Goal: Information Seeking & Learning: Learn about a topic

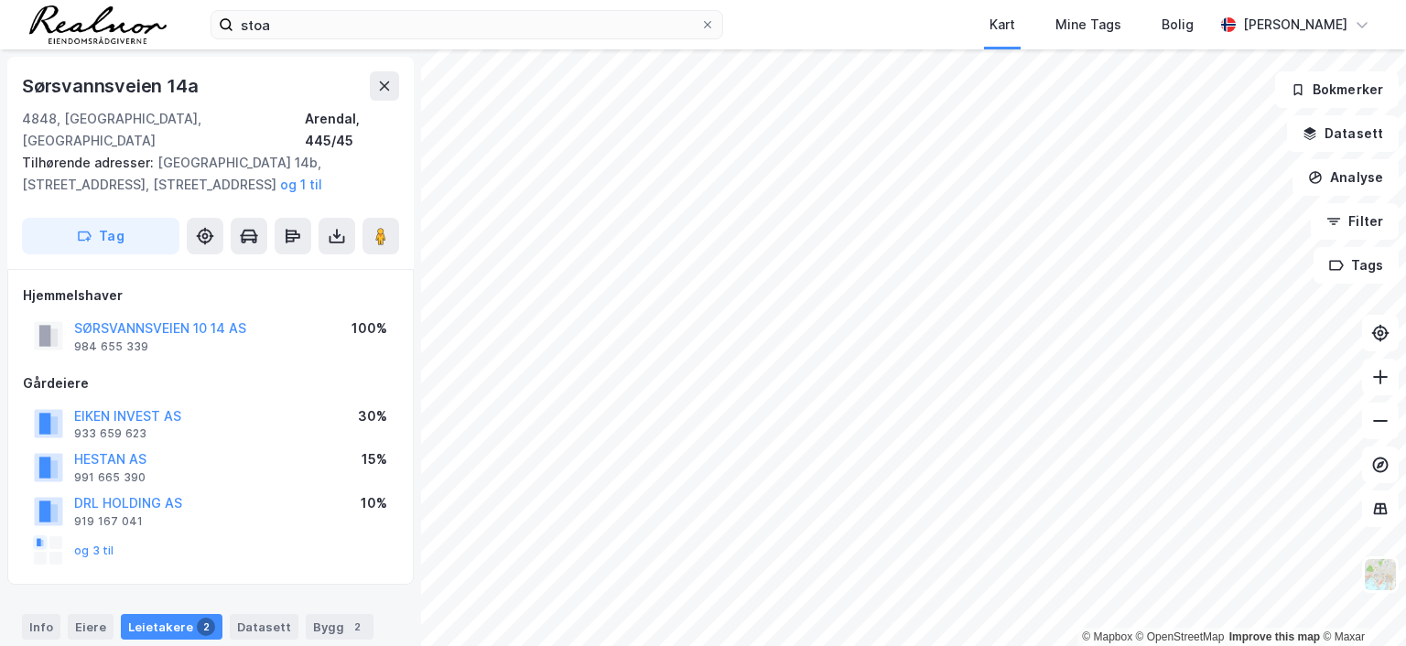
scroll to position [5, 0]
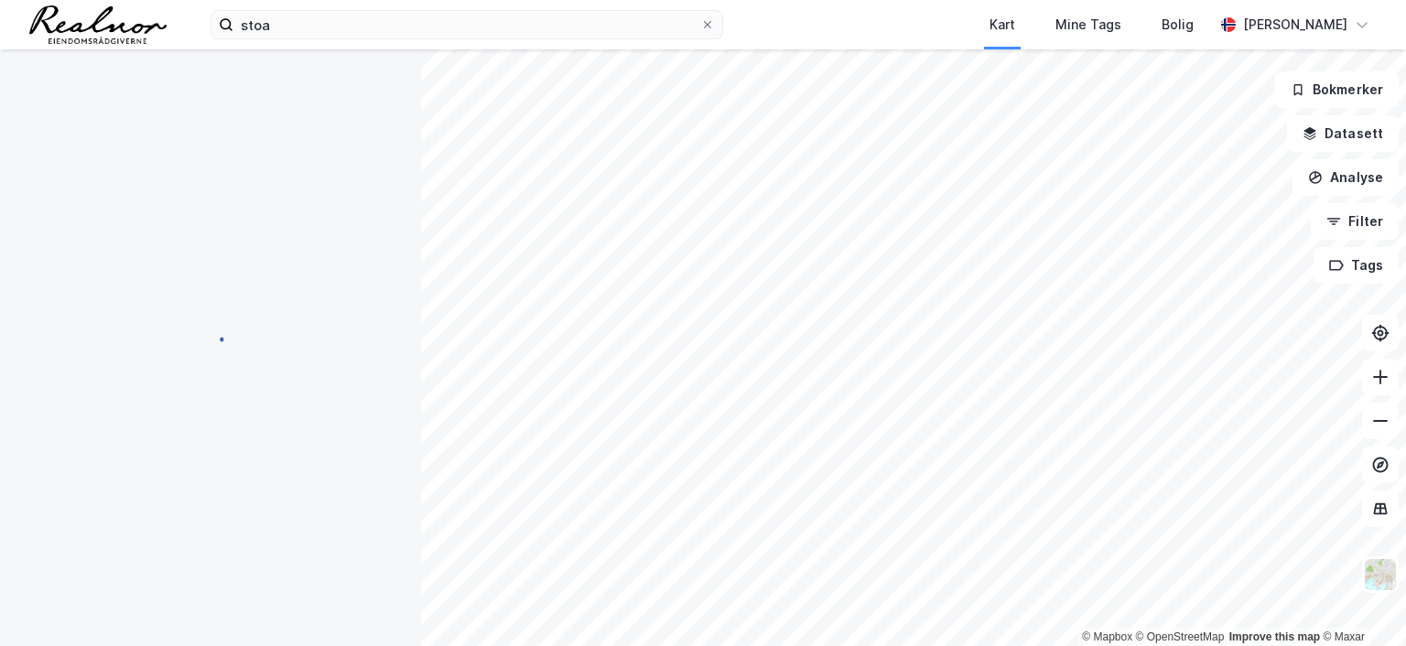
scroll to position [5, 0]
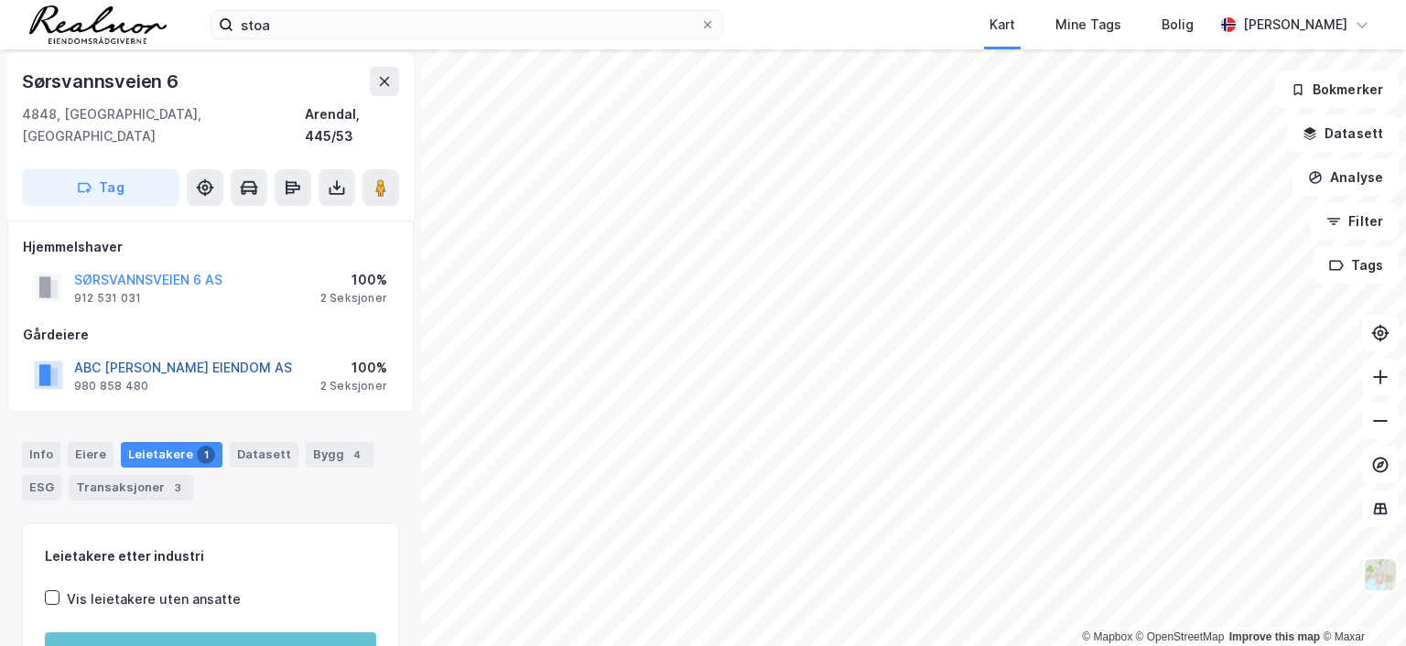
click at [0, 0] on button "ABC HALVORSEN EIENDOM AS" at bounding box center [0, 0] width 0 height 0
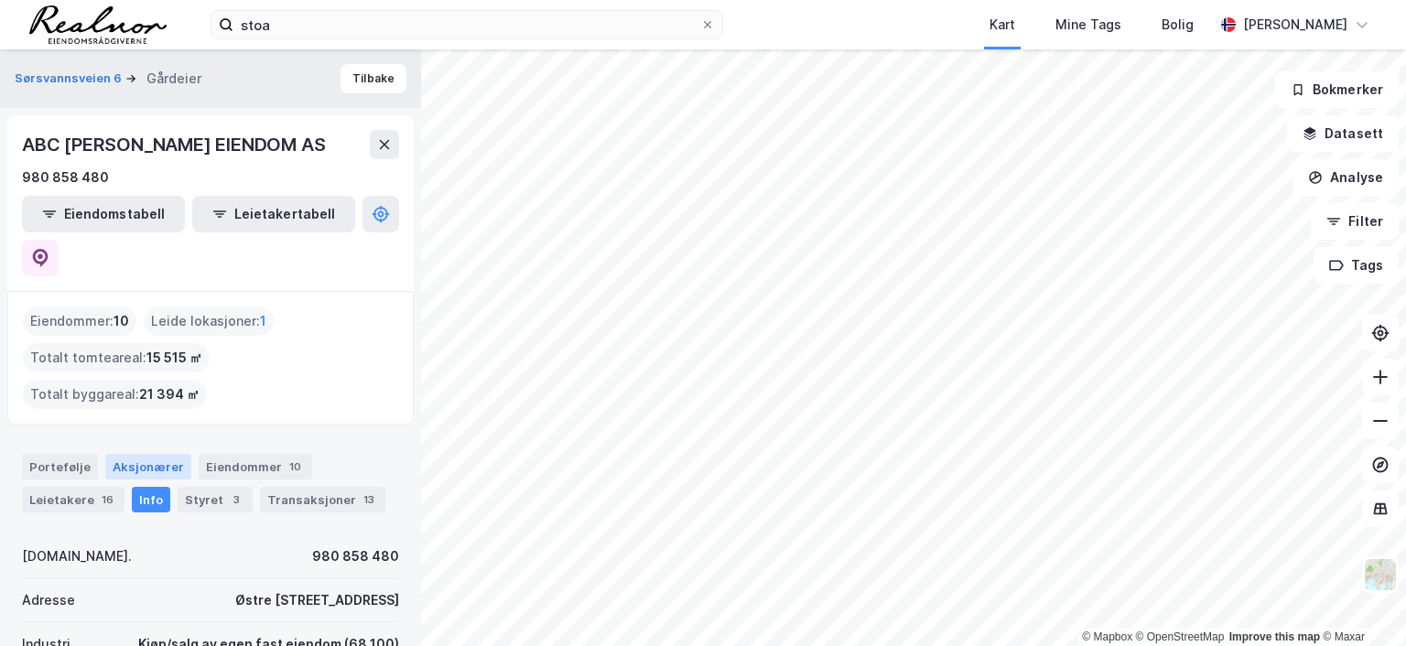
click at [156, 454] on div "Aksjonærer" at bounding box center [148, 467] width 86 height 26
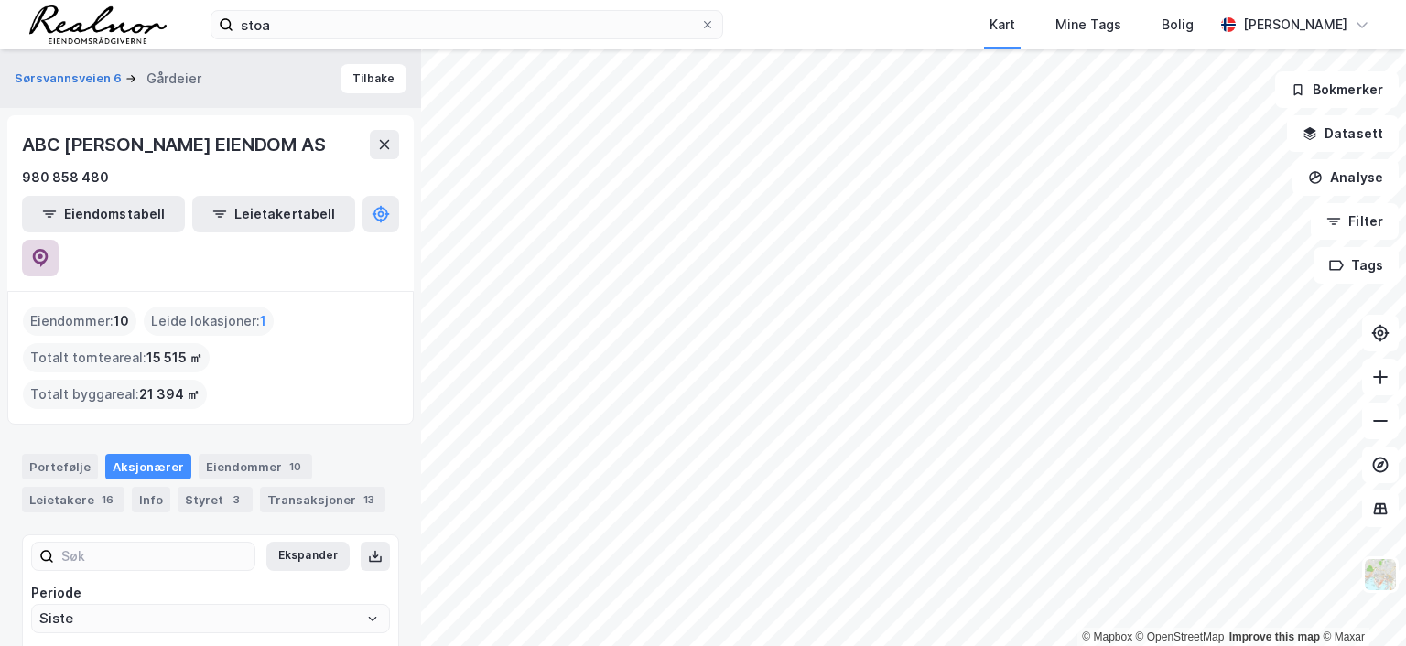
click at [49, 249] on icon at bounding box center [40, 258] width 18 height 18
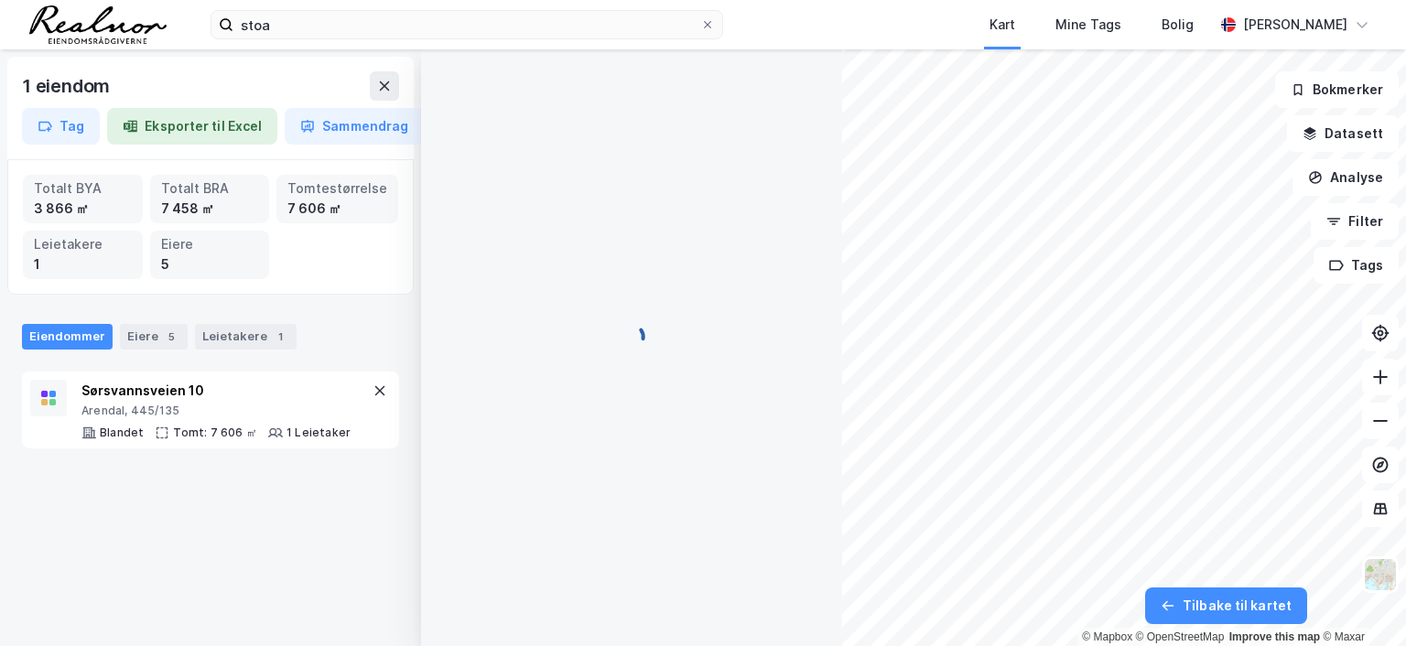
scroll to position [5, 0]
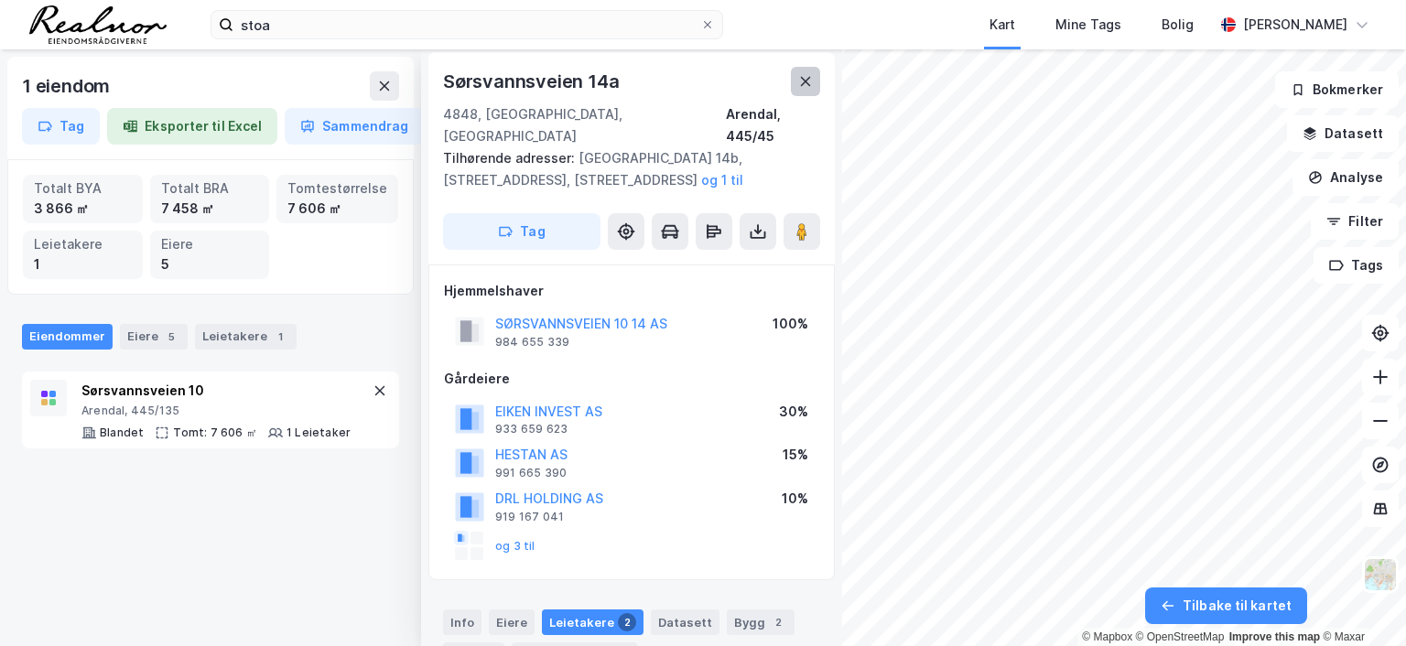
click at [798, 77] on icon at bounding box center [805, 81] width 15 height 15
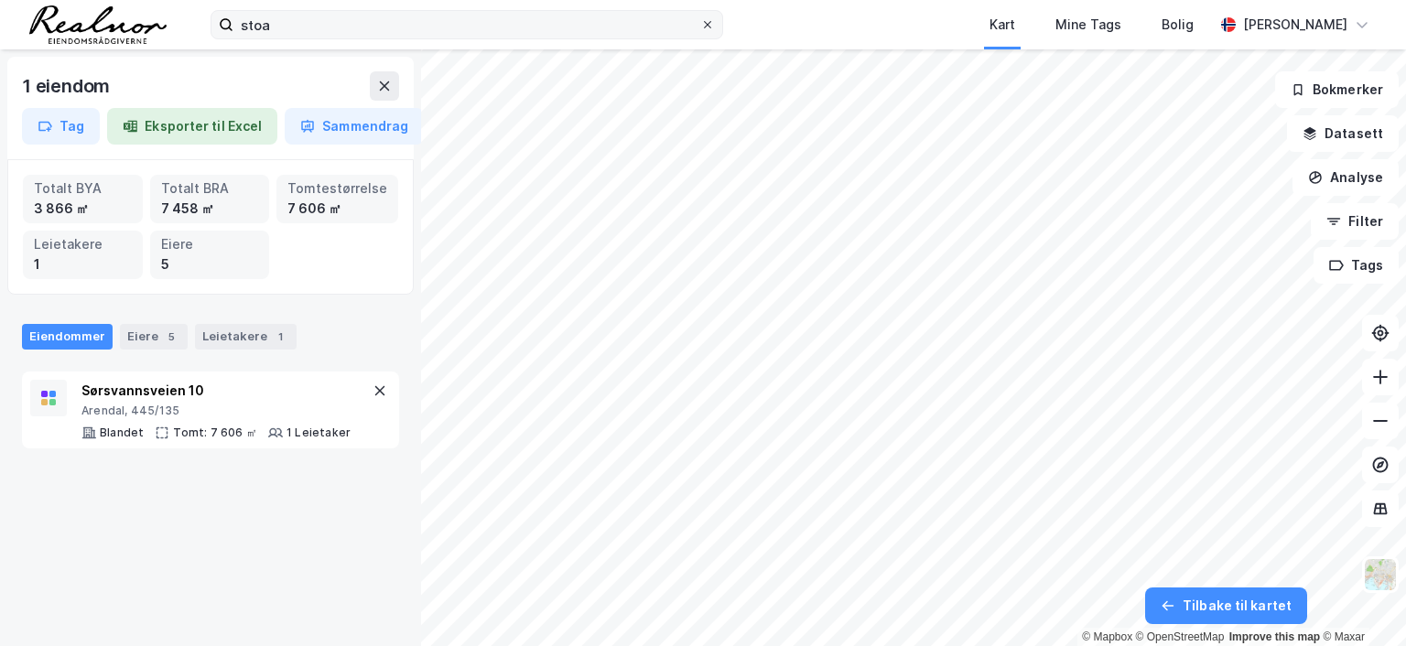
click at [710, 22] on icon at bounding box center [707, 24] width 7 height 7
click at [700, 22] on input "stoa" at bounding box center [466, 24] width 467 height 27
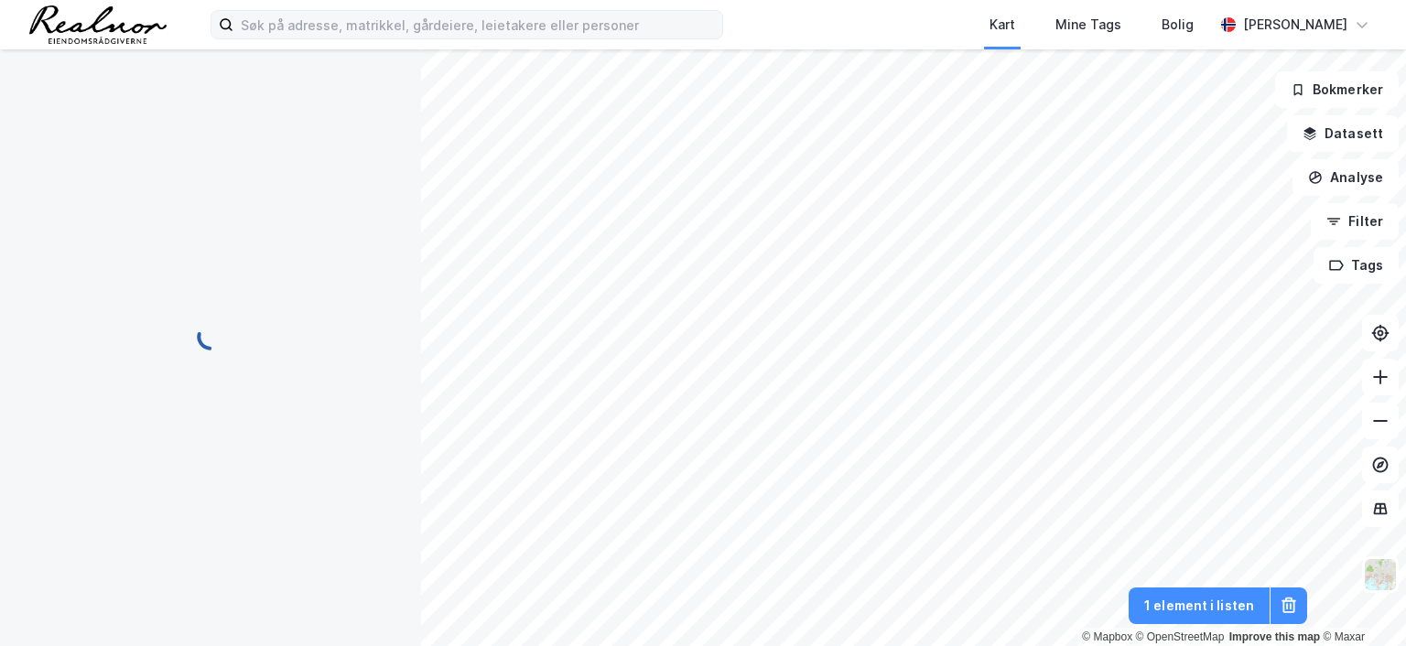
scroll to position [5, 0]
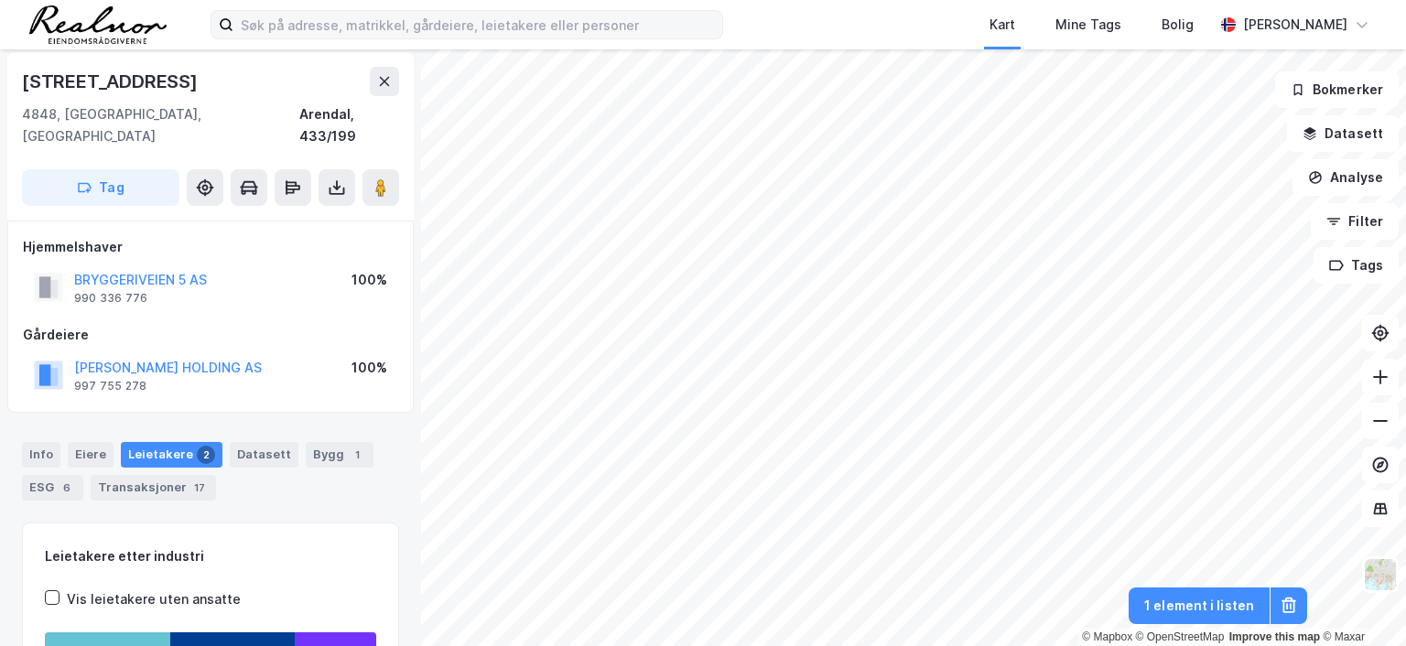
scroll to position [5, 0]
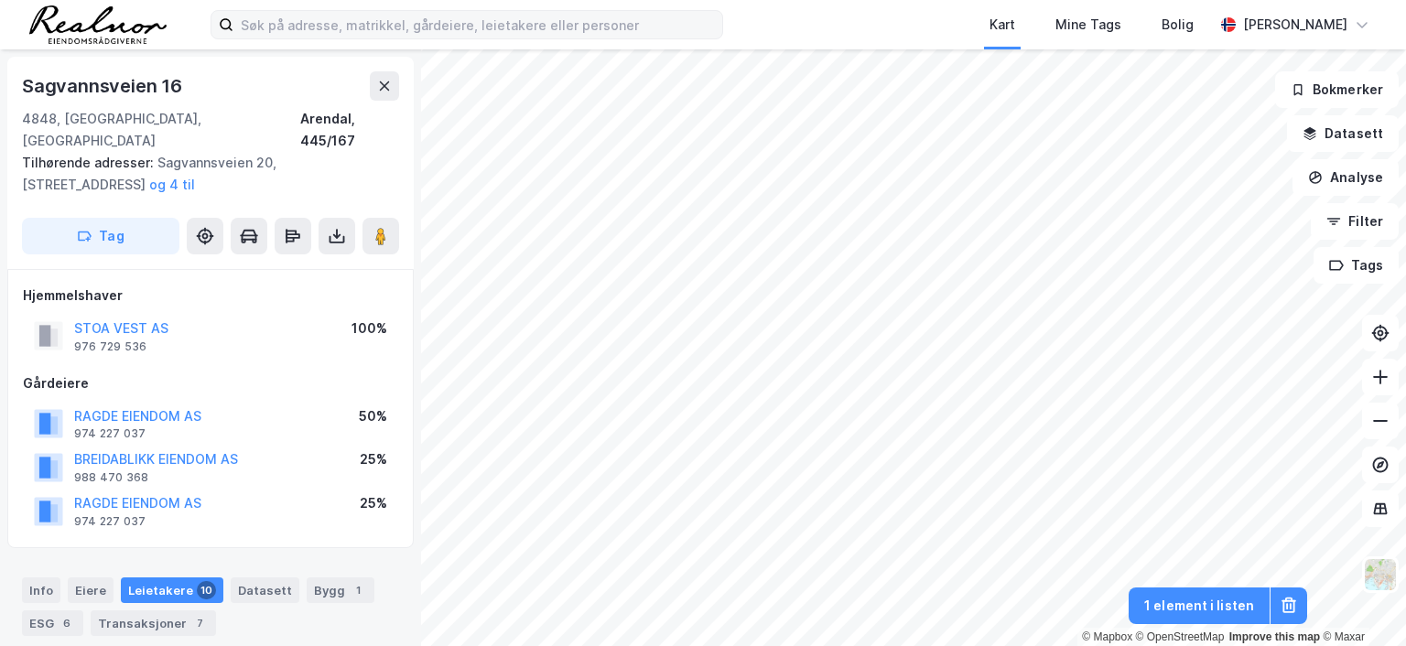
scroll to position [5, 0]
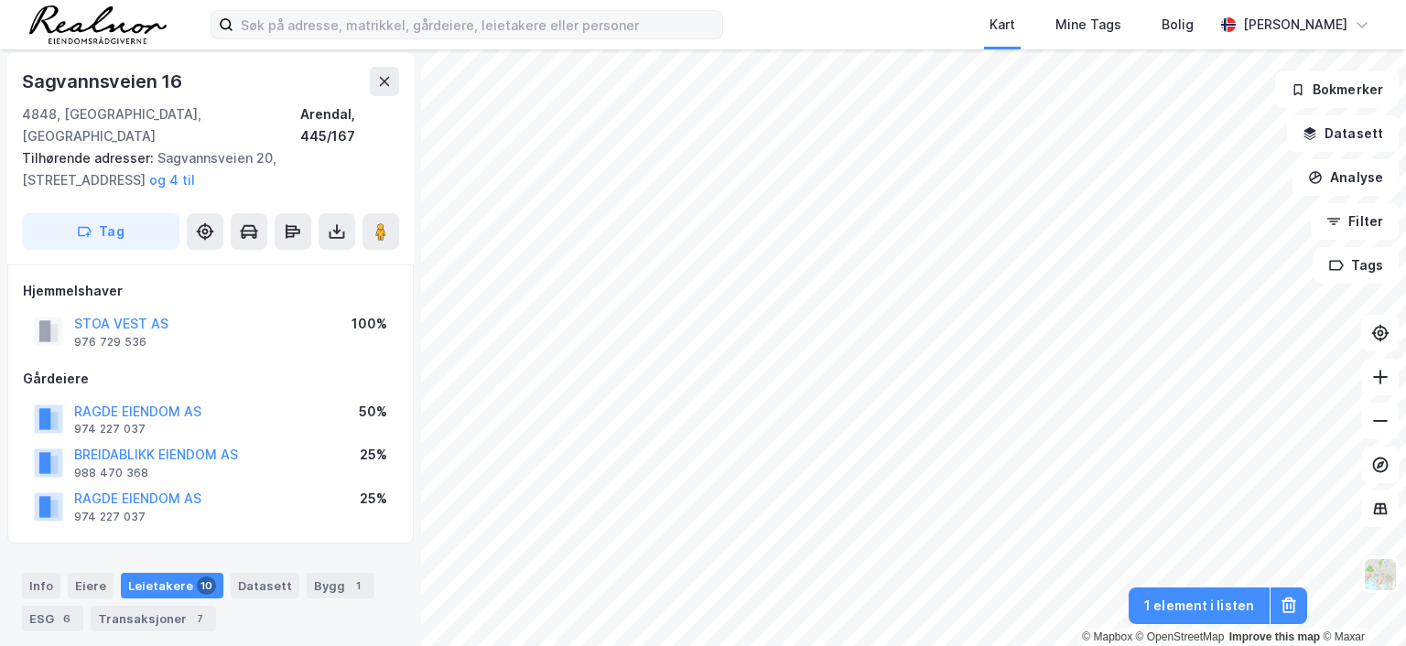
scroll to position [5, 0]
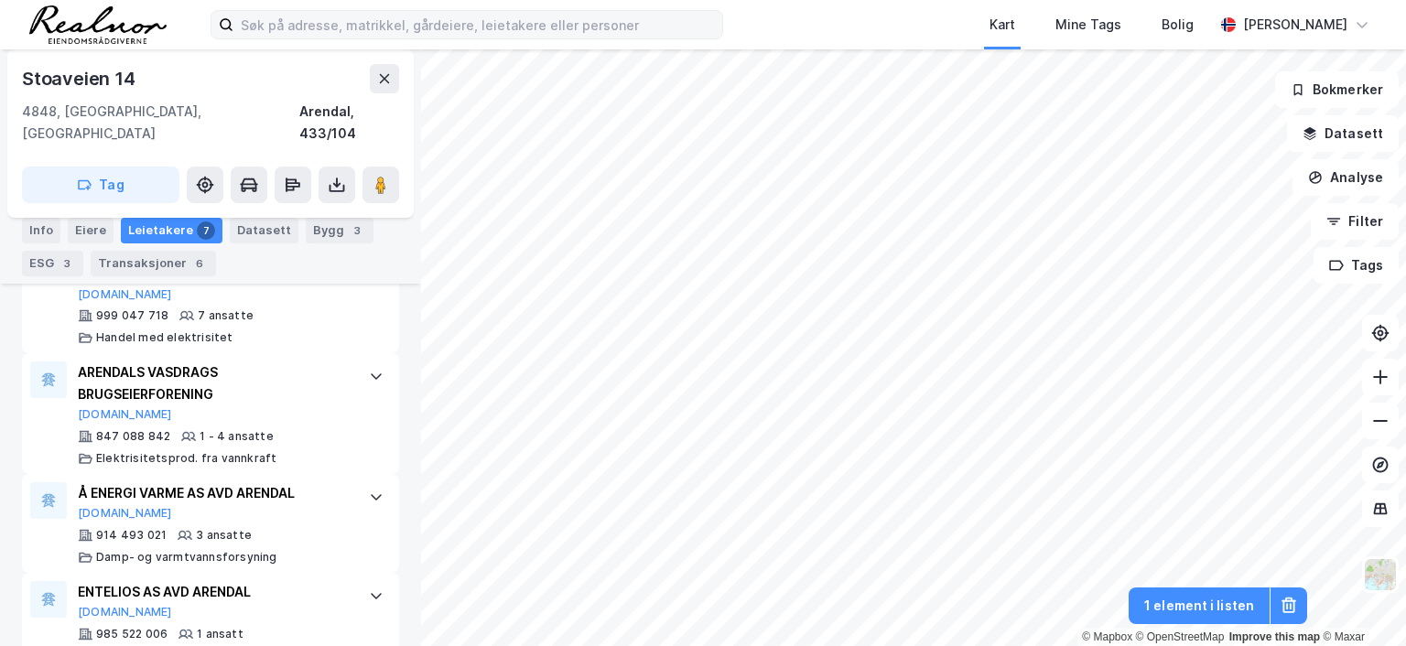
scroll to position [958, 0]
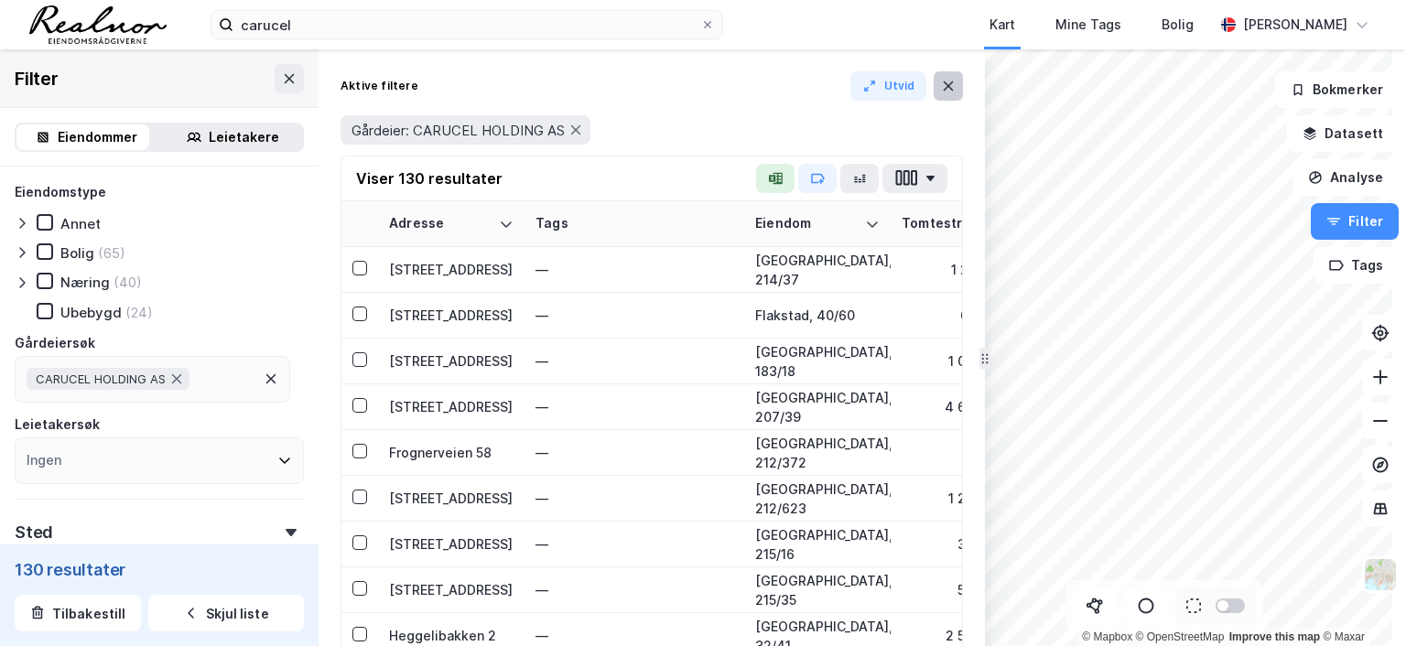
click at [947, 80] on icon at bounding box center [948, 86] width 15 height 15
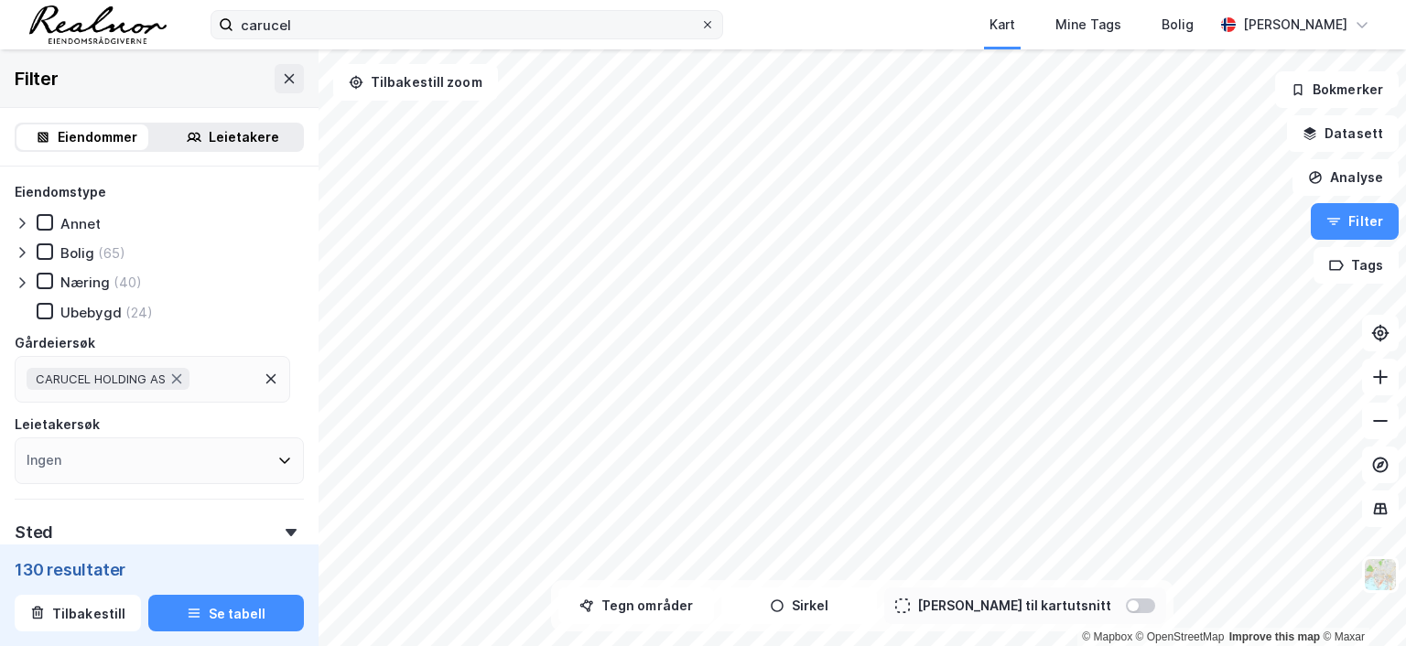
click at [705, 24] on icon at bounding box center [707, 24] width 11 height 11
click at [700, 24] on input "carucel" at bounding box center [466, 24] width 467 height 27
